Goal: Task Accomplishment & Management: Use online tool/utility

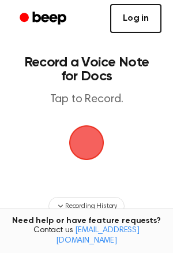
click at [116, 19] on link "Log in" at bounding box center [135, 18] width 51 height 29
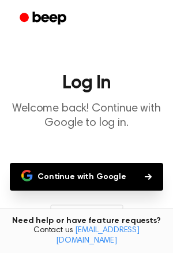
click at [86, 168] on button "Continue with Google" at bounding box center [87, 177] width 154 height 28
click at [85, 169] on button "Continue with Google" at bounding box center [87, 177] width 154 height 28
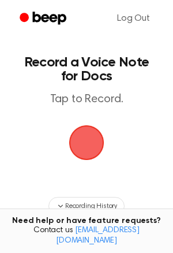
click at [72, 153] on span "button" at bounding box center [87, 143] width 32 height 32
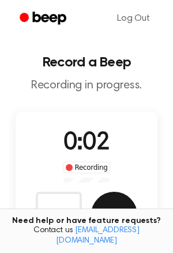
click at [112, 212] on button "Save" at bounding box center [114, 215] width 46 height 46
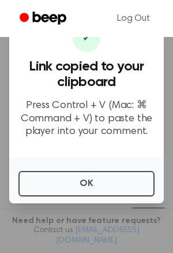
scroll to position [148, 0]
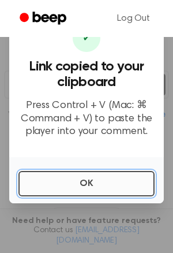
click at [94, 178] on button "OK" at bounding box center [86, 183] width 136 height 25
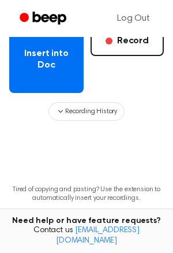
scroll to position [240, 0]
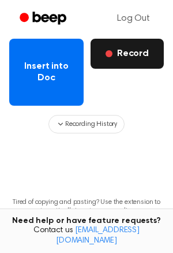
click at [114, 51] on button "Record" at bounding box center [127, 54] width 73 height 30
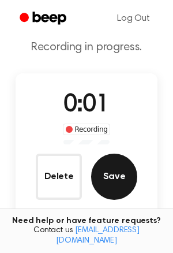
scroll to position [40, 0]
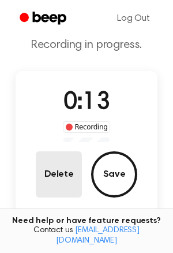
click at [72, 167] on button "Delete" at bounding box center [59, 174] width 46 height 46
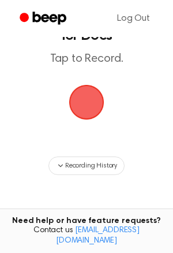
click at [100, 102] on span "button" at bounding box center [87, 102] width 32 height 32
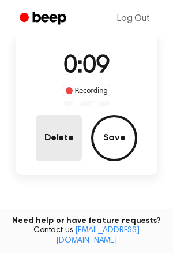
click at [65, 146] on button "Delete" at bounding box center [59, 138] width 46 height 46
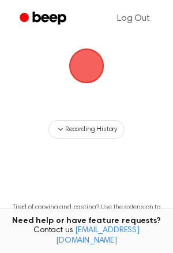
scroll to position [40, 0]
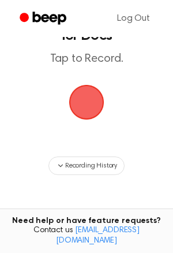
click at [97, 109] on span "button" at bounding box center [87, 102] width 32 height 32
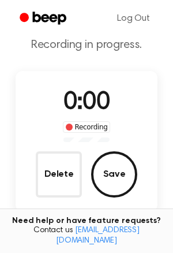
scroll to position [77, 0]
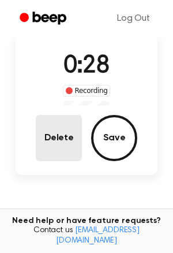
click at [58, 132] on button "Delete" at bounding box center [59, 138] width 46 height 46
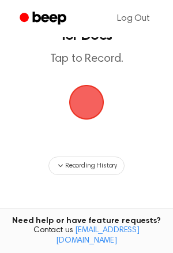
click at [98, 88] on span "button" at bounding box center [87, 102] width 32 height 32
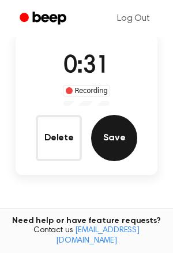
click at [118, 121] on button "Save" at bounding box center [114, 138] width 46 height 46
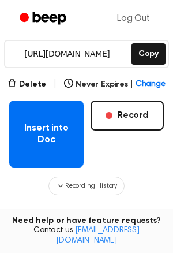
scroll to position [178, 0]
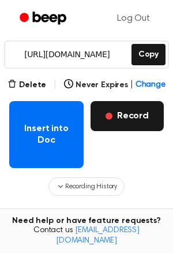
click at [125, 123] on button "Record" at bounding box center [127, 116] width 73 height 30
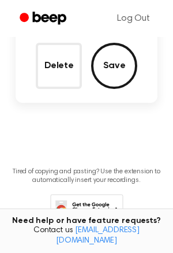
scroll to position [56, 0]
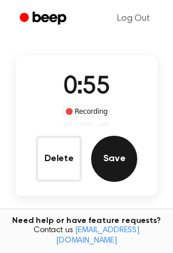
click at [114, 156] on button "Save" at bounding box center [114, 159] width 46 height 46
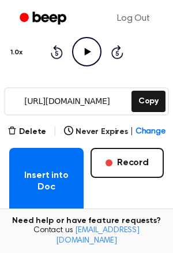
scroll to position [133, 0]
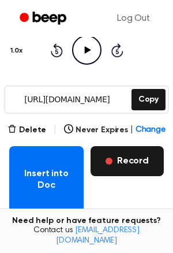
click at [107, 163] on button "Record" at bounding box center [127, 161] width 73 height 30
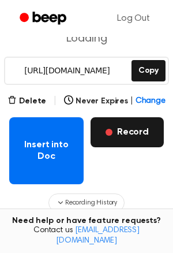
scroll to position [104, 0]
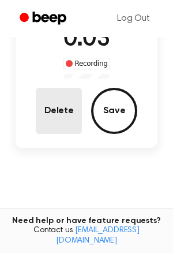
click at [62, 112] on button "Delete" at bounding box center [59, 111] width 46 height 46
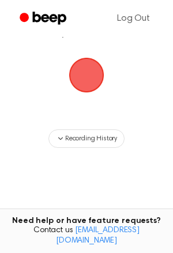
click at [83, 64] on span "button" at bounding box center [87, 75] width 32 height 32
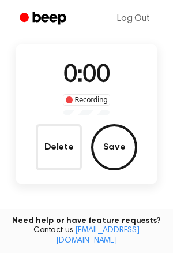
scroll to position [104, 0]
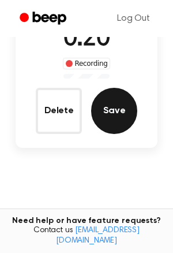
click at [109, 103] on button "Save" at bounding box center [114, 111] width 46 height 46
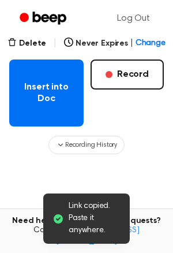
scroll to position [220, 0]
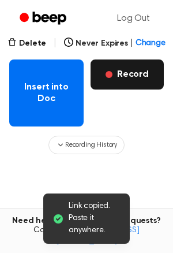
click at [129, 75] on button "Record" at bounding box center [127, 75] width 73 height 30
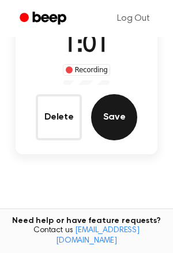
click at [125, 118] on button "Save" at bounding box center [114, 117] width 46 height 46
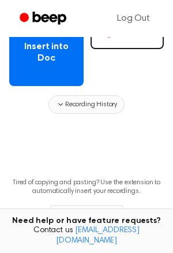
scroll to position [253, 0]
